Goal: Information Seeking & Learning: Learn about a topic

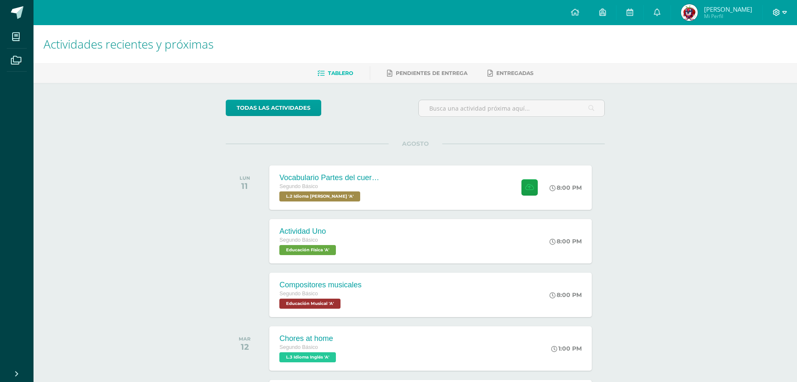
click at [780, 13] on icon at bounding box center [777, 13] width 8 height 8
click at [754, 56] on span "Cerrar sesión" at bounding box center [759, 57] width 38 height 8
click at [354, 208] on div "Vocabulario Partes del cuerpo Segundo Básico L.2 Idioma Maya Kaqchikel 'A'" at bounding box center [329, 187] width 122 height 45
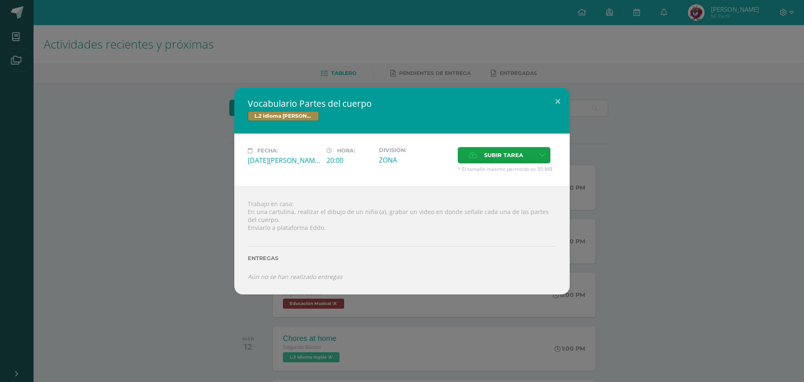
click at [666, 268] on div "Vocabulario Partes del cuerpo L.2 Idioma Maya Kaqchikel Fecha: Lunes 11 de Agos…" at bounding box center [401, 191] width 797 height 207
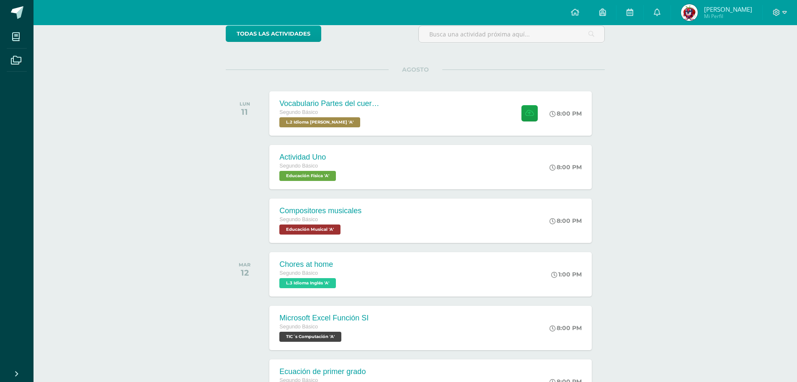
scroll to position [84, 0]
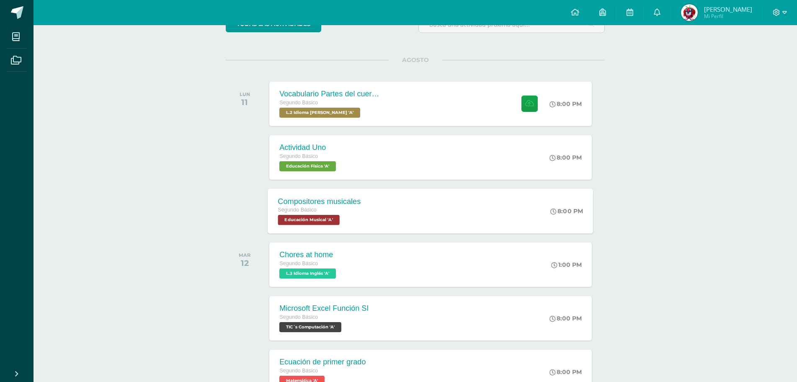
click at [455, 202] on div "Compositores musicales Segundo Básico Educación Musical 'A' 8:00 PM Compositore…" at bounding box center [431, 211] width 326 height 45
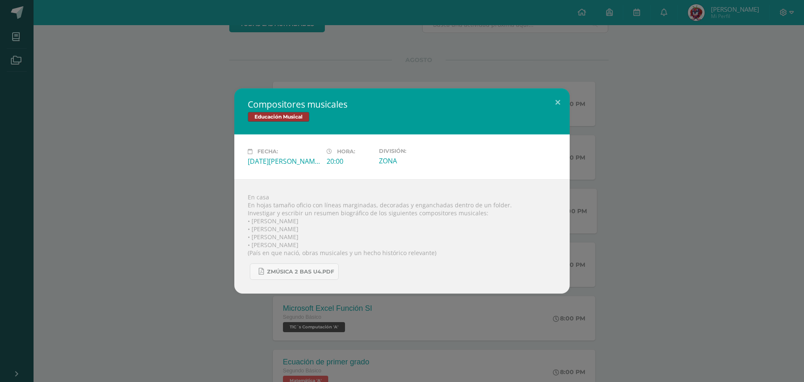
click at [610, 220] on div "Compositores musicales Educación Musical Fecha: Lunes 11 de Agosto Hora: 20:00 …" at bounding box center [401, 190] width 797 height 205
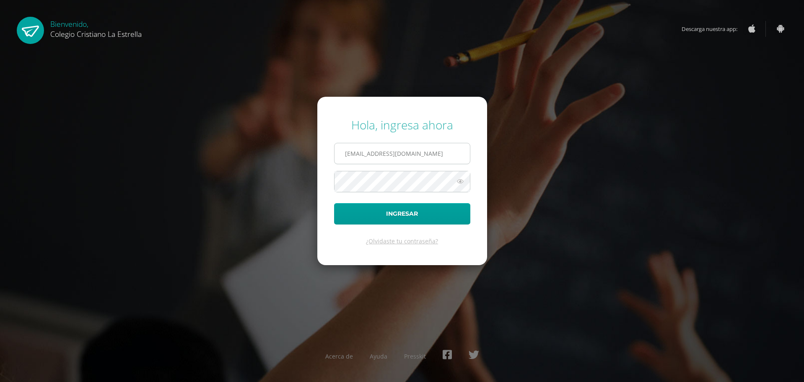
click at [437, 156] on input "615@laestrella.edu.gt" at bounding box center [401, 153] width 135 height 21
type input "811@laestrella.edu.gt"
click at [390, 207] on button "Ingresar" at bounding box center [402, 213] width 136 height 21
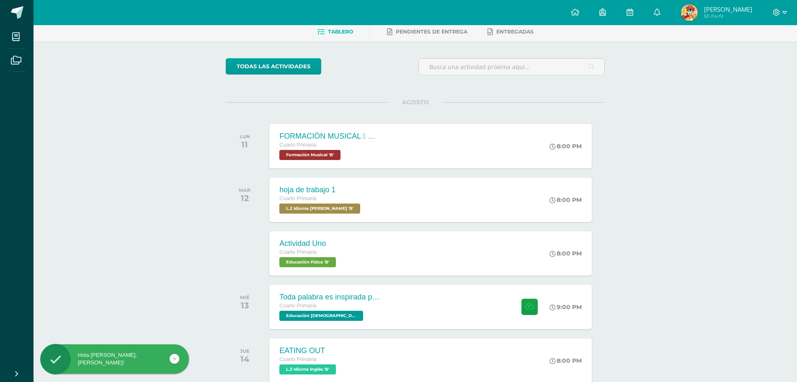
scroll to position [42, 0]
click at [387, 192] on div "hoja de trabajo 1 Cuarto Primaria L.2 Idioma [PERSON_NAME] 'B' 8:00 PM hoja de …" at bounding box center [431, 199] width 326 height 45
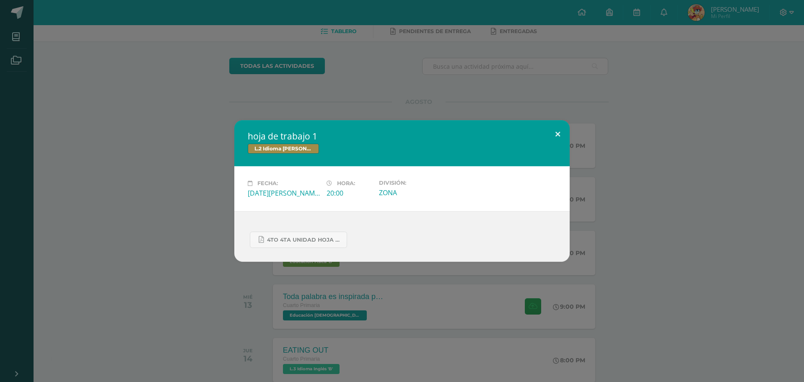
click at [551, 134] on button at bounding box center [557, 134] width 24 height 28
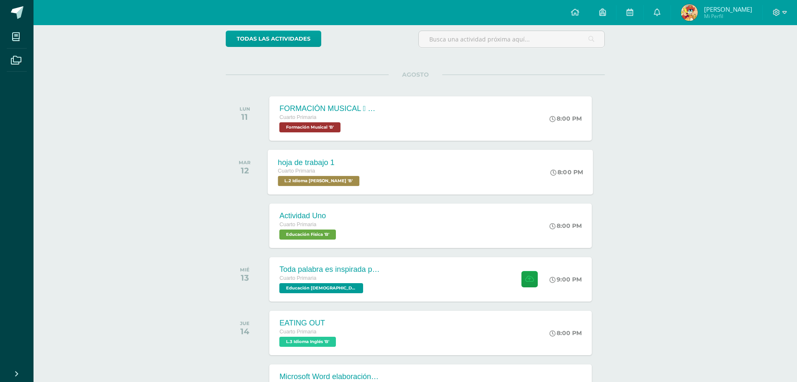
scroll to position [84, 0]
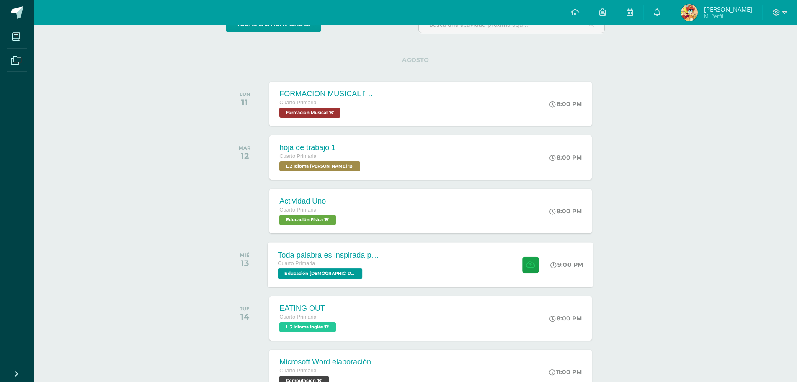
click at [424, 257] on div "Toda palabra es inspirada por Dios Cuarto Primaria Educación Cristiana 'B' 9:00…" at bounding box center [431, 264] width 326 height 45
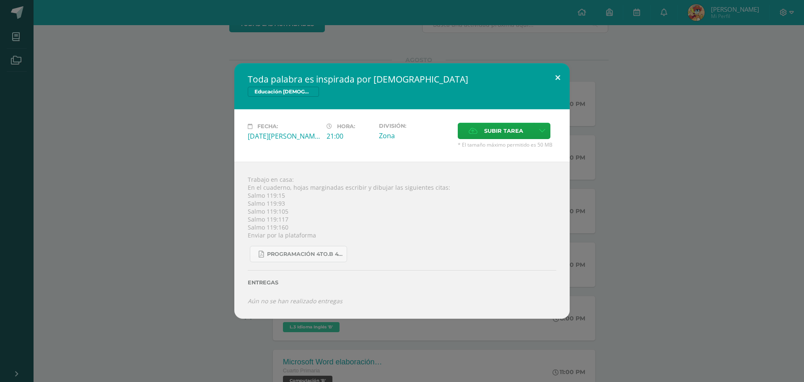
click at [552, 77] on button at bounding box center [557, 77] width 24 height 28
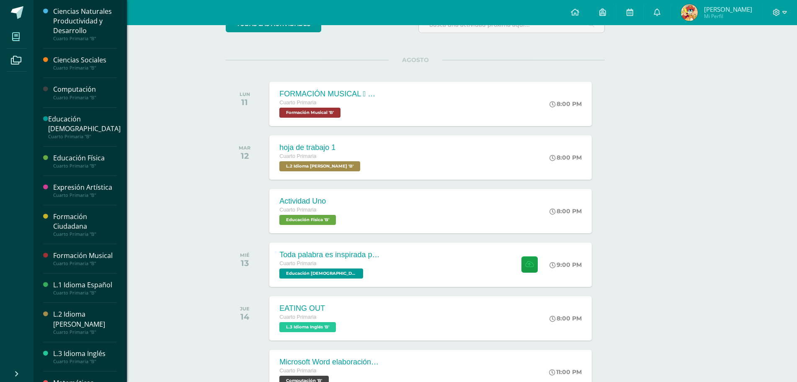
click at [21, 43] on span at bounding box center [16, 36] width 19 height 19
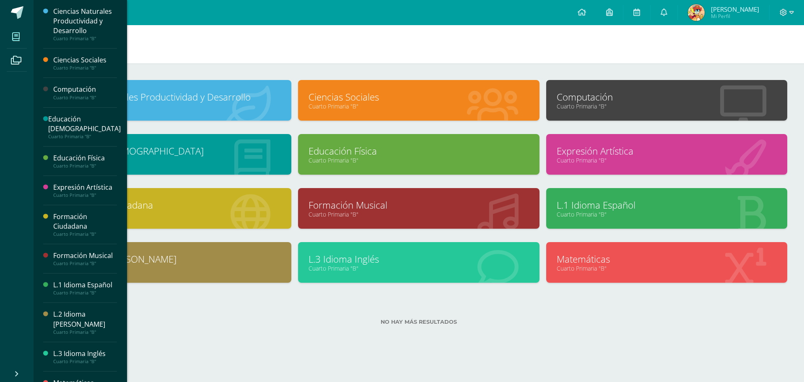
click at [465, 62] on h1 "Mis cursos" at bounding box center [419, 44] width 750 height 38
click at [314, 70] on div "Ciencias Naturales Productividad y Desarrollo Cuarto Primaria "B" Ciencias Soci…" at bounding box center [419, 207] width 770 height 289
drag, startPoint x: 363, startPoint y: 147, endPoint x: 370, endPoint y: 135, distance: 13.7
click at [780, 12] on icon at bounding box center [783, 12] width 7 height 7
click at [742, 61] on link "Cerrar sesión" at bounding box center [760, 57] width 66 height 12
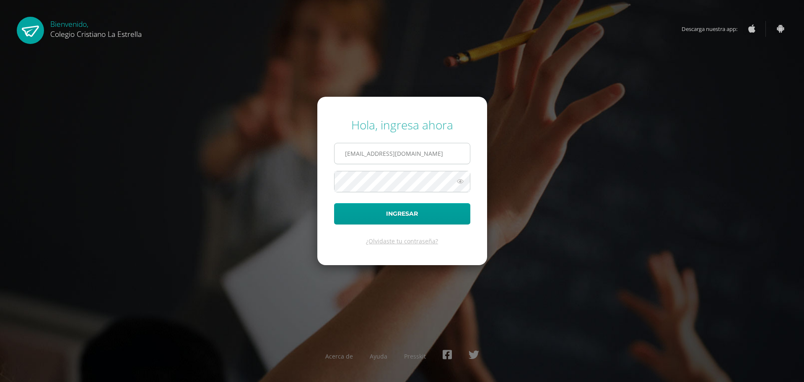
click at [432, 158] on input "811@laestrella.edu.gt" at bounding box center [401, 153] width 135 height 21
type input "[EMAIL_ADDRESS][DOMAIN_NAME]"
click at [432, 216] on button "Ingresar" at bounding box center [402, 213] width 136 height 21
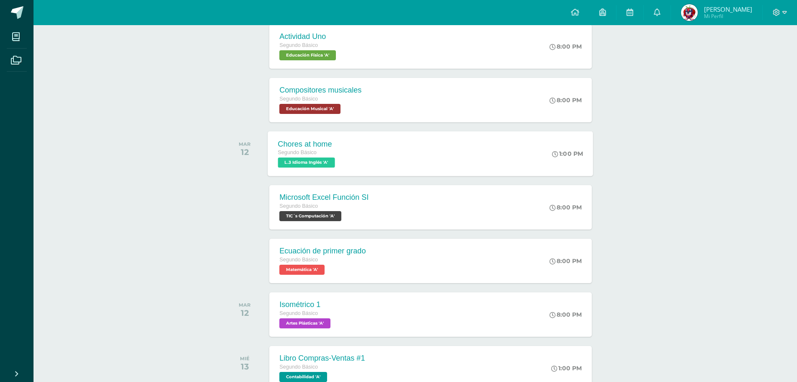
scroll to position [209, 0]
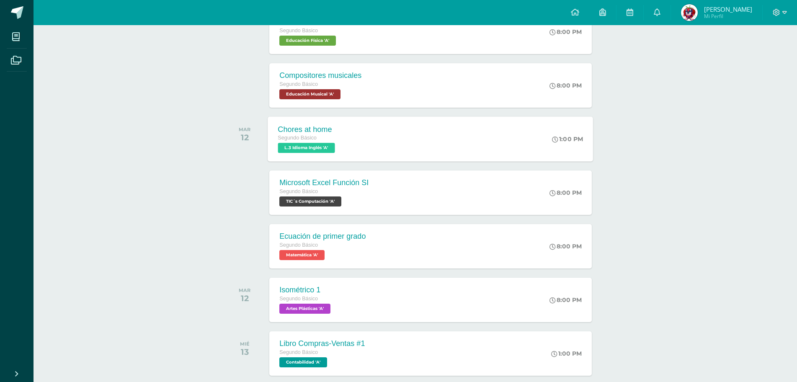
click at [439, 236] on div "Ecuación de primer grado Segundo Básico Matemática 'A' 8:00 PM Ecuación de prim…" at bounding box center [430, 246] width 322 height 44
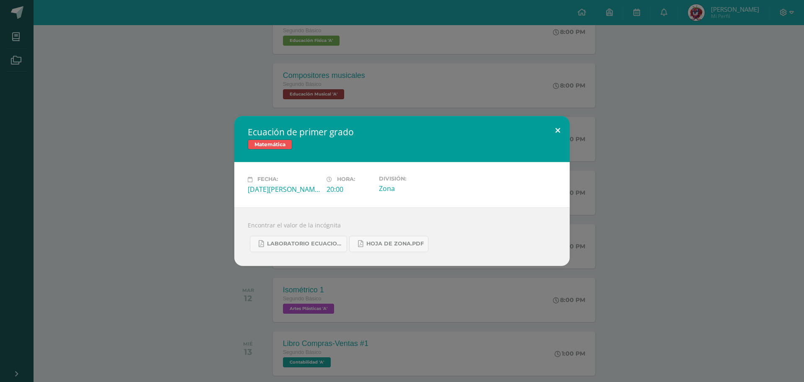
click at [560, 129] on button at bounding box center [557, 130] width 24 height 28
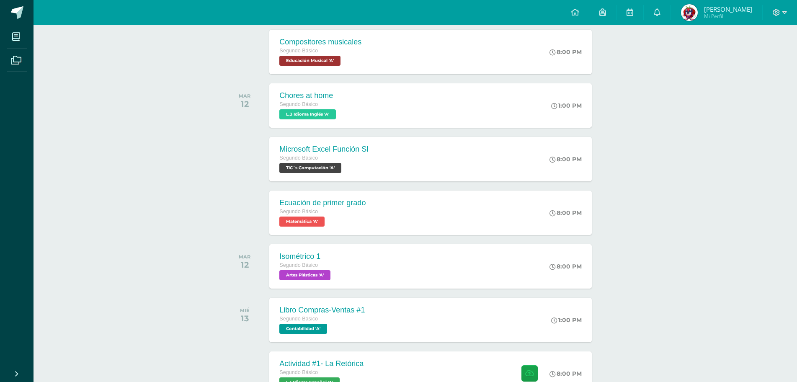
scroll to position [168, 0]
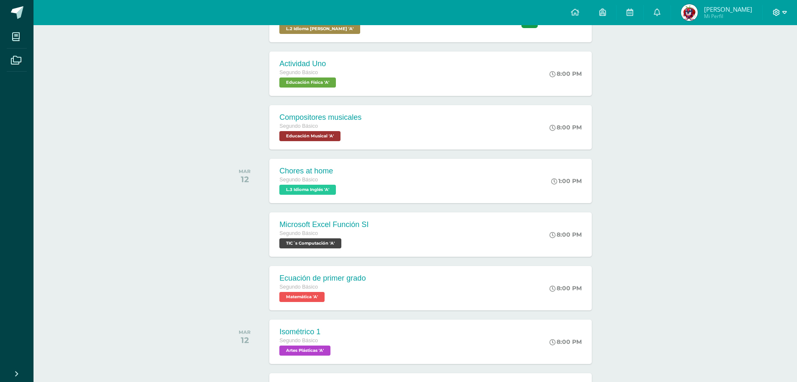
click at [777, 10] on icon at bounding box center [777, 13] width 8 height 8
click at [747, 55] on span "Cerrar sesión" at bounding box center [759, 57] width 38 height 8
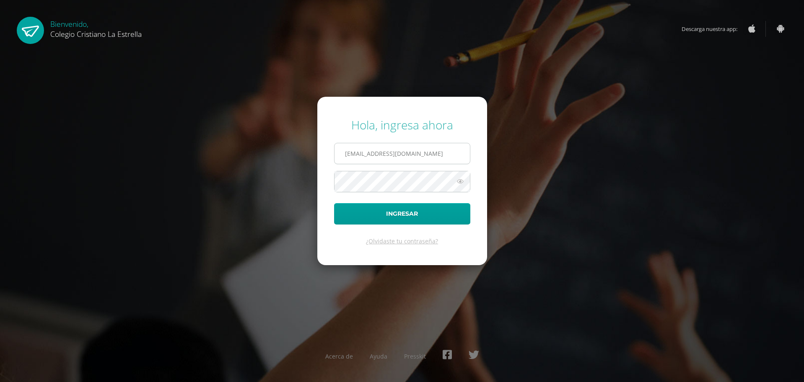
click at [428, 143] on span "[EMAIL_ADDRESS][DOMAIN_NAME]" at bounding box center [402, 153] width 136 height 21
click at [425, 155] on input "[EMAIL_ADDRESS][DOMAIN_NAME]" at bounding box center [401, 153] width 135 height 21
type input "811@laestrella.edu.gt"
click at [428, 202] on form "Hola, ingresa ahora 811@laestrella.edu.gt Ingresar ¿Olvidaste tu contraseña?" at bounding box center [402, 181] width 170 height 168
click at [429, 209] on button "Ingresar" at bounding box center [402, 213] width 136 height 21
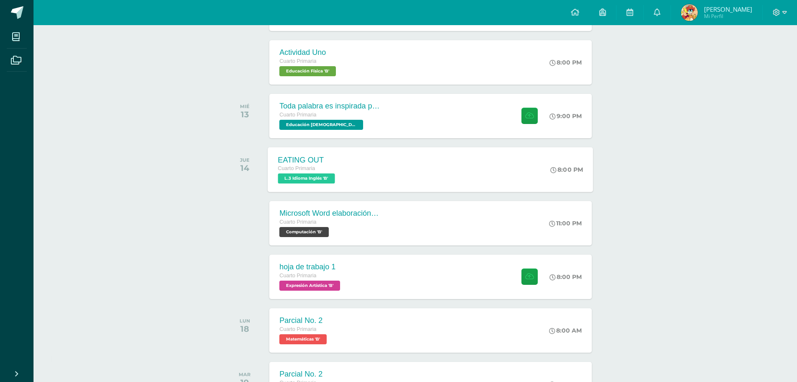
scroll to position [274, 0]
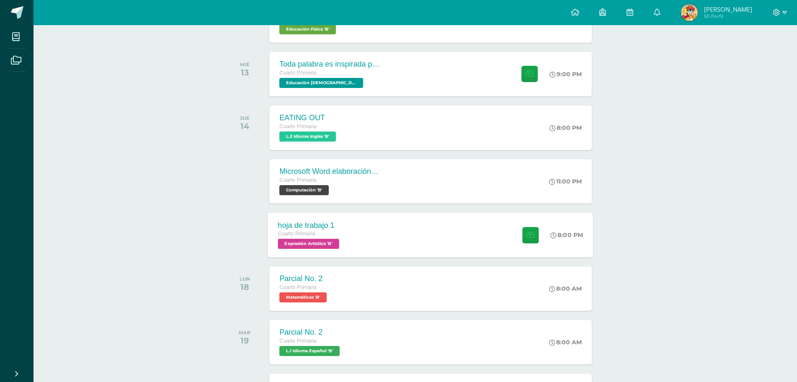
click at [400, 230] on div "hoja de trabajo 1 Cuarto Primaria Expresión Artística 'B' 8:00 PM hoja de traba…" at bounding box center [431, 234] width 326 height 45
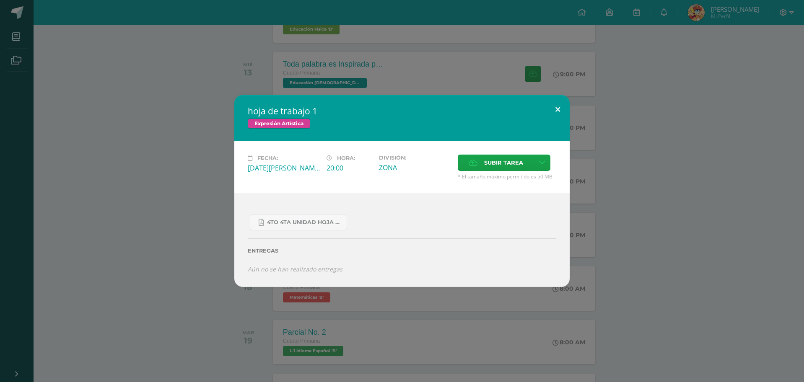
click at [561, 104] on button at bounding box center [557, 109] width 24 height 28
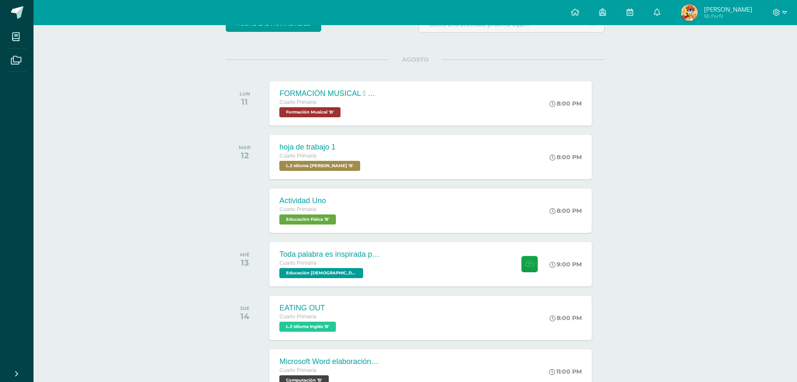
scroll to position [84, 0]
